Goal: Information Seeking & Learning: Learn about a topic

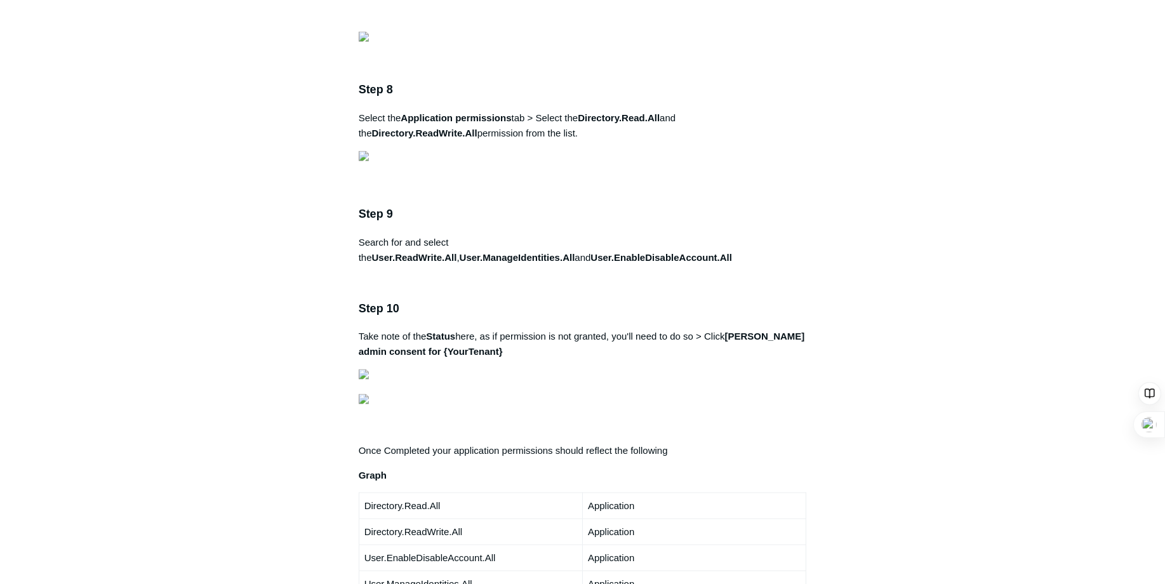
scroll to position [1968, 0]
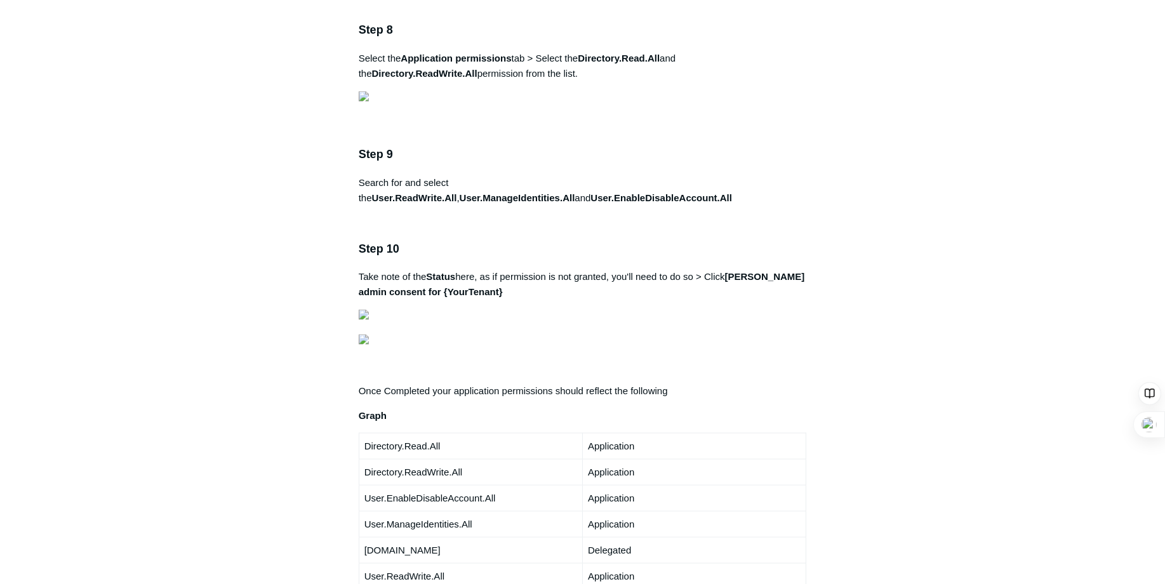
click at [269, 215] on aside "Articles in this section 1Password SIEM Integration Amazon Web Service (AWS) Cl…" at bounding box center [277, 348] width 125 height 4402
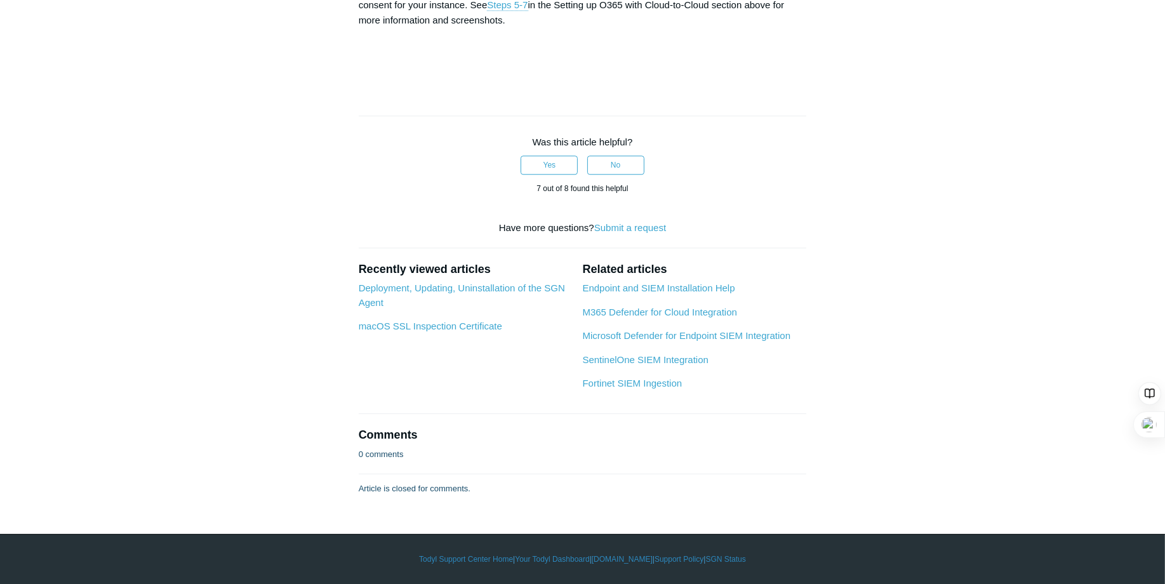
scroll to position [5268, 0]
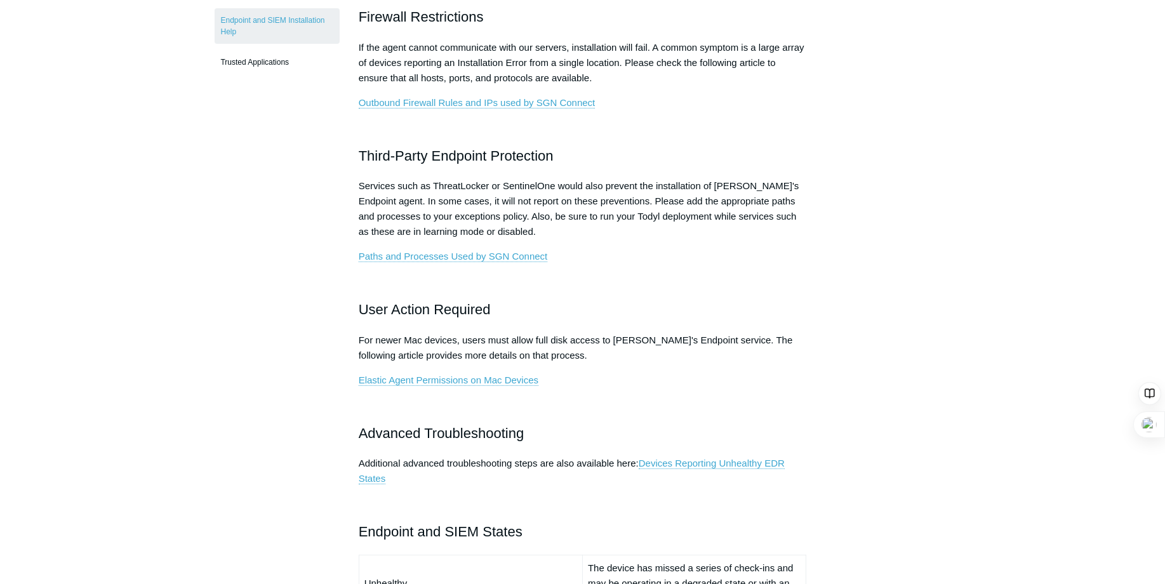
scroll to position [508, 0]
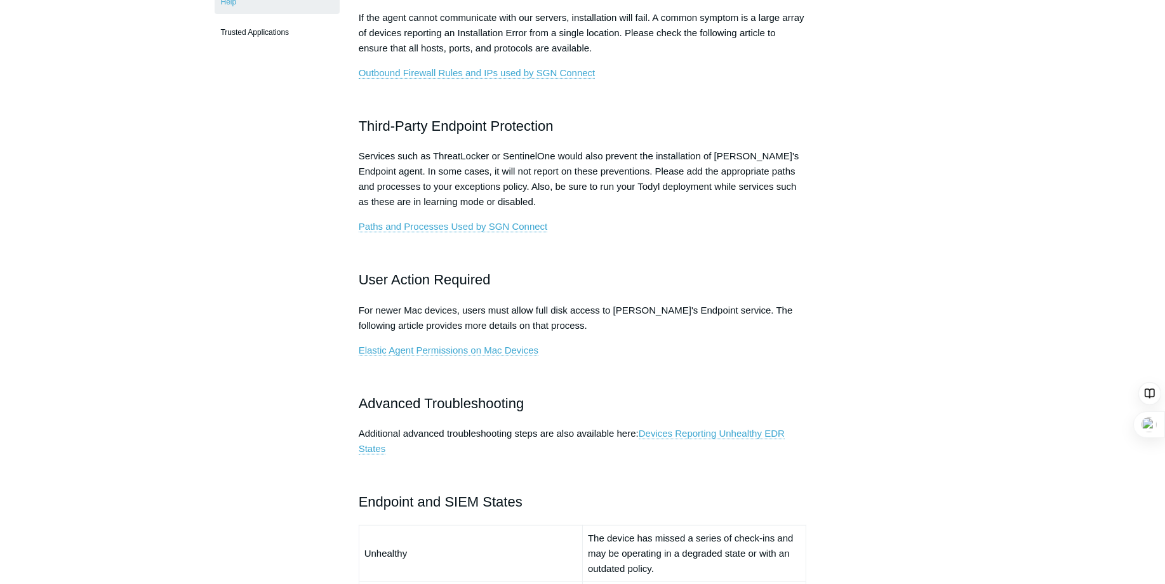
click at [951, 274] on main "Todyl Support Center EDR & NGAV FAQ Articles in this section Devices Reporting …" at bounding box center [582, 410] width 1165 height 1746
click at [934, 268] on div "Articles in this section Devices Reporting Unhealthy EDR States EDR & NGAV Unhe…" at bounding box center [583, 445] width 736 height 1676
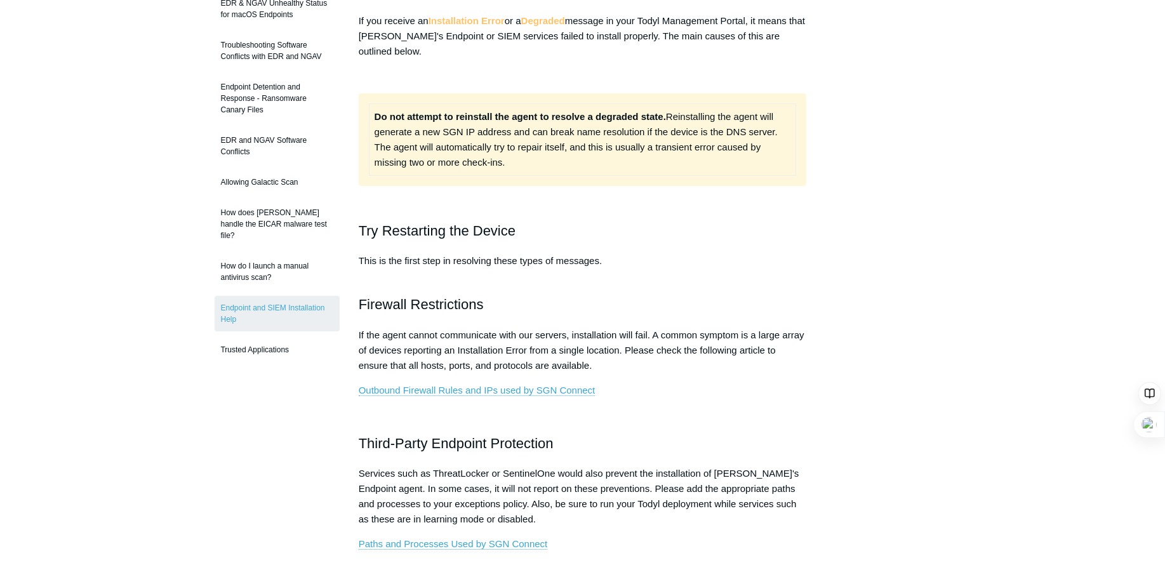
scroll to position [254, 0]
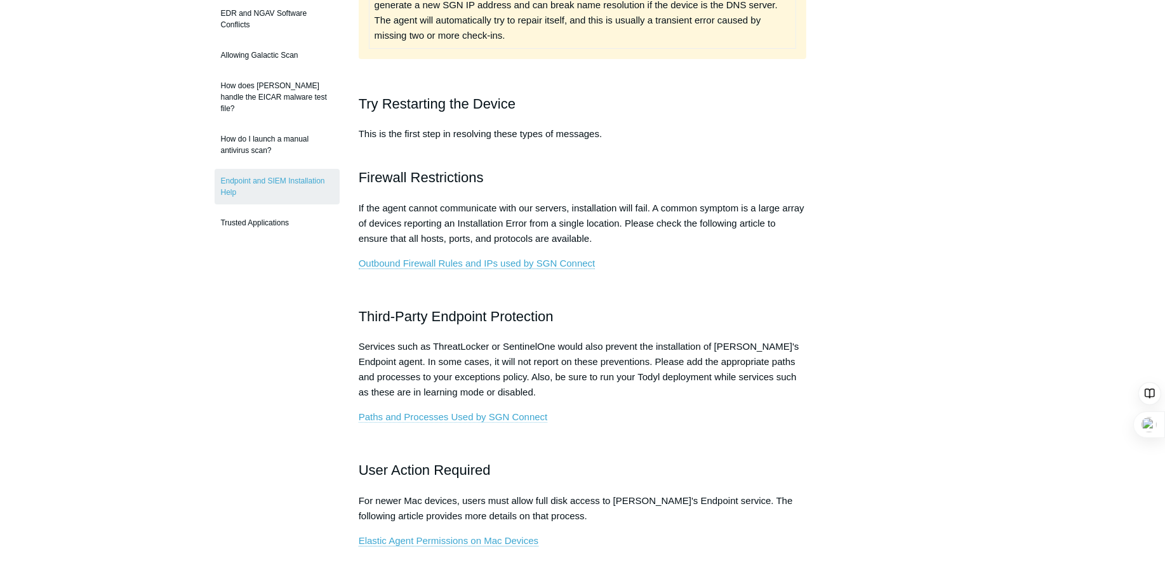
click at [481, 414] on link "Paths and Processes Used by SGN Connect" at bounding box center [453, 416] width 189 height 11
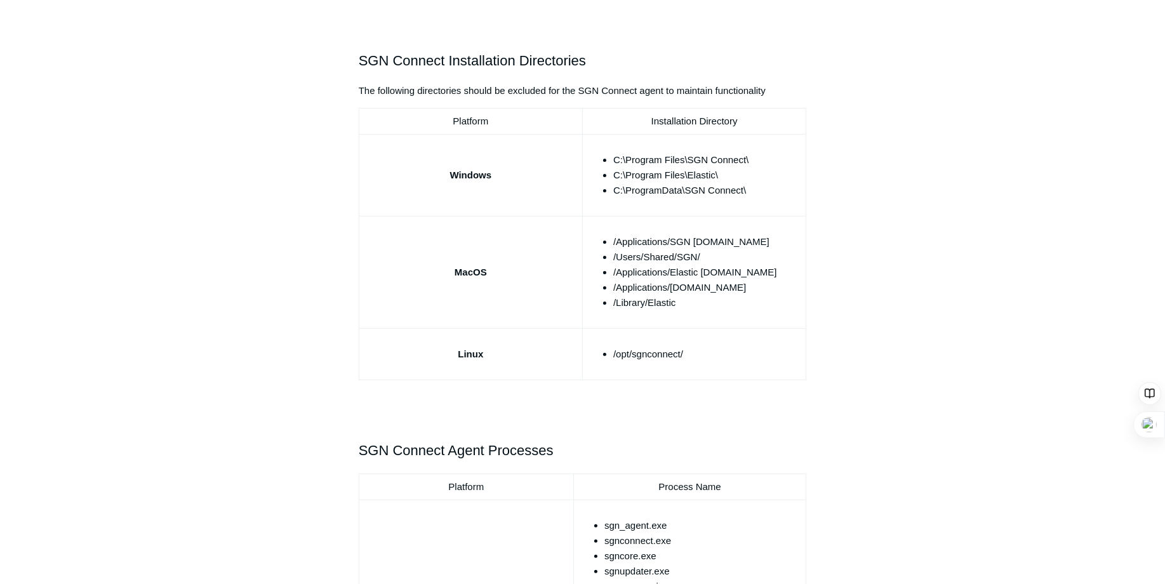
scroll to position [289, 0]
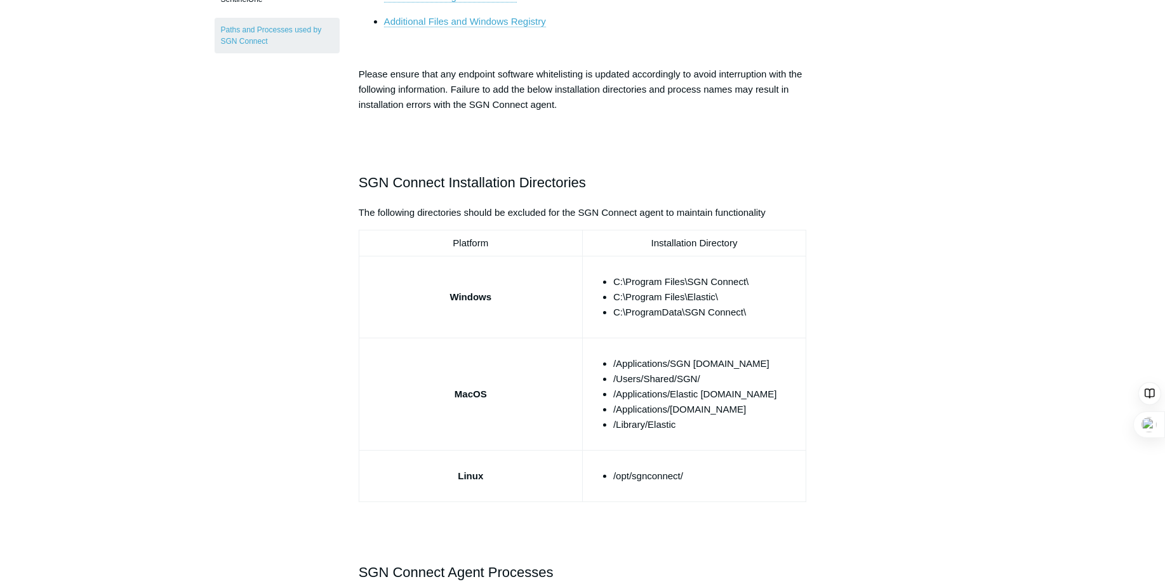
drag, startPoint x: 942, startPoint y: 229, endPoint x: 928, endPoint y: 226, distance: 14.3
